Goal: Information Seeking & Learning: Learn about a topic

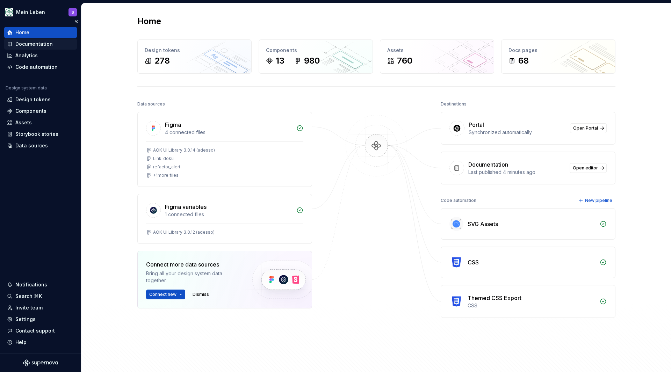
click at [37, 42] on div "Documentation" at bounding box center [33, 44] width 37 height 7
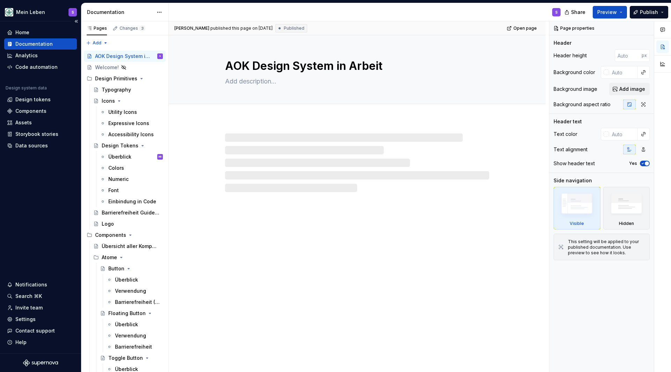
type textarea "*"
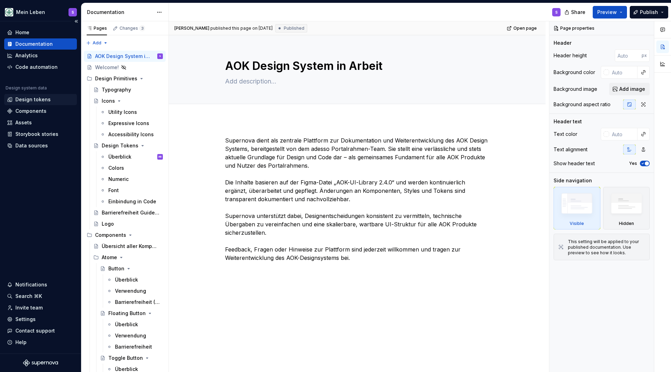
click at [39, 97] on div "Design tokens" at bounding box center [32, 99] width 35 height 7
